Goal: Task Accomplishment & Management: Manage account settings

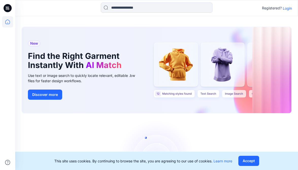
click at [287, 9] on p "Login" at bounding box center [287, 8] width 9 height 5
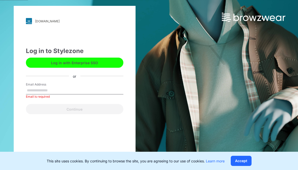
type input "**********"
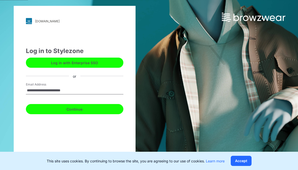
click at [93, 108] on button "Continue" at bounding box center [74, 109] width 97 height 10
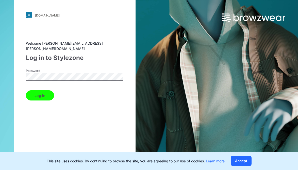
click at [50, 94] on button "Log in" at bounding box center [40, 95] width 28 height 10
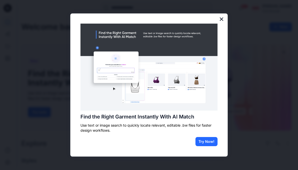
click at [221, 20] on button "×" at bounding box center [221, 19] width 5 height 8
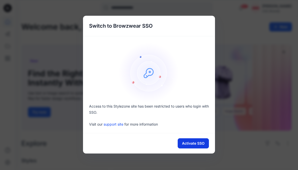
click at [188, 144] on button "Activate SSO" at bounding box center [193, 143] width 31 height 10
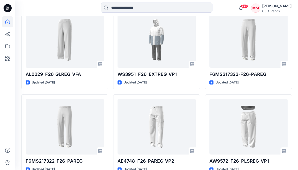
scroll to position [508, 0]
